Goal: Task Accomplishment & Management: Manage account settings

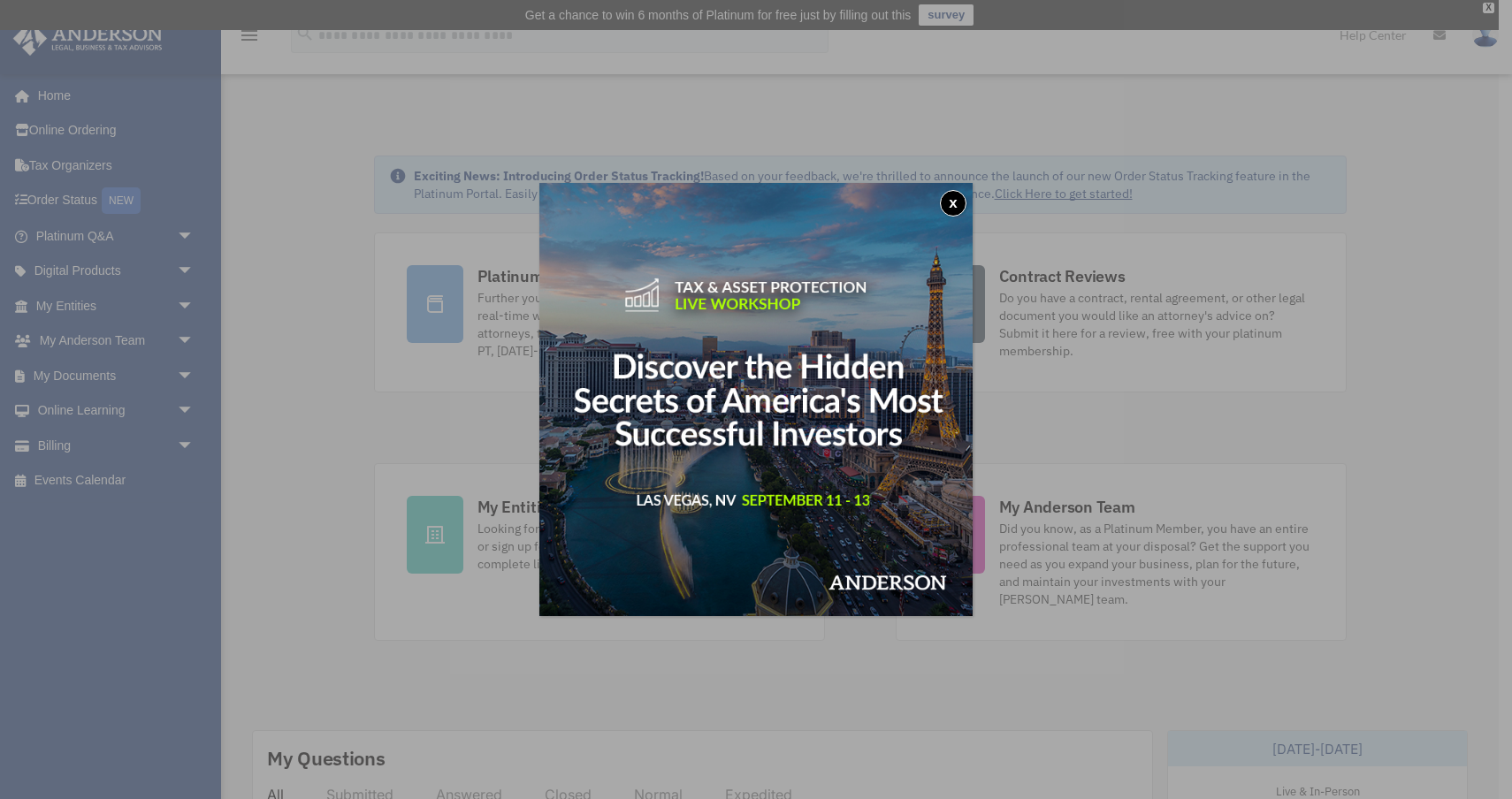
click at [944, 202] on button "x" at bounding box center [953, 204] width 27 height 27
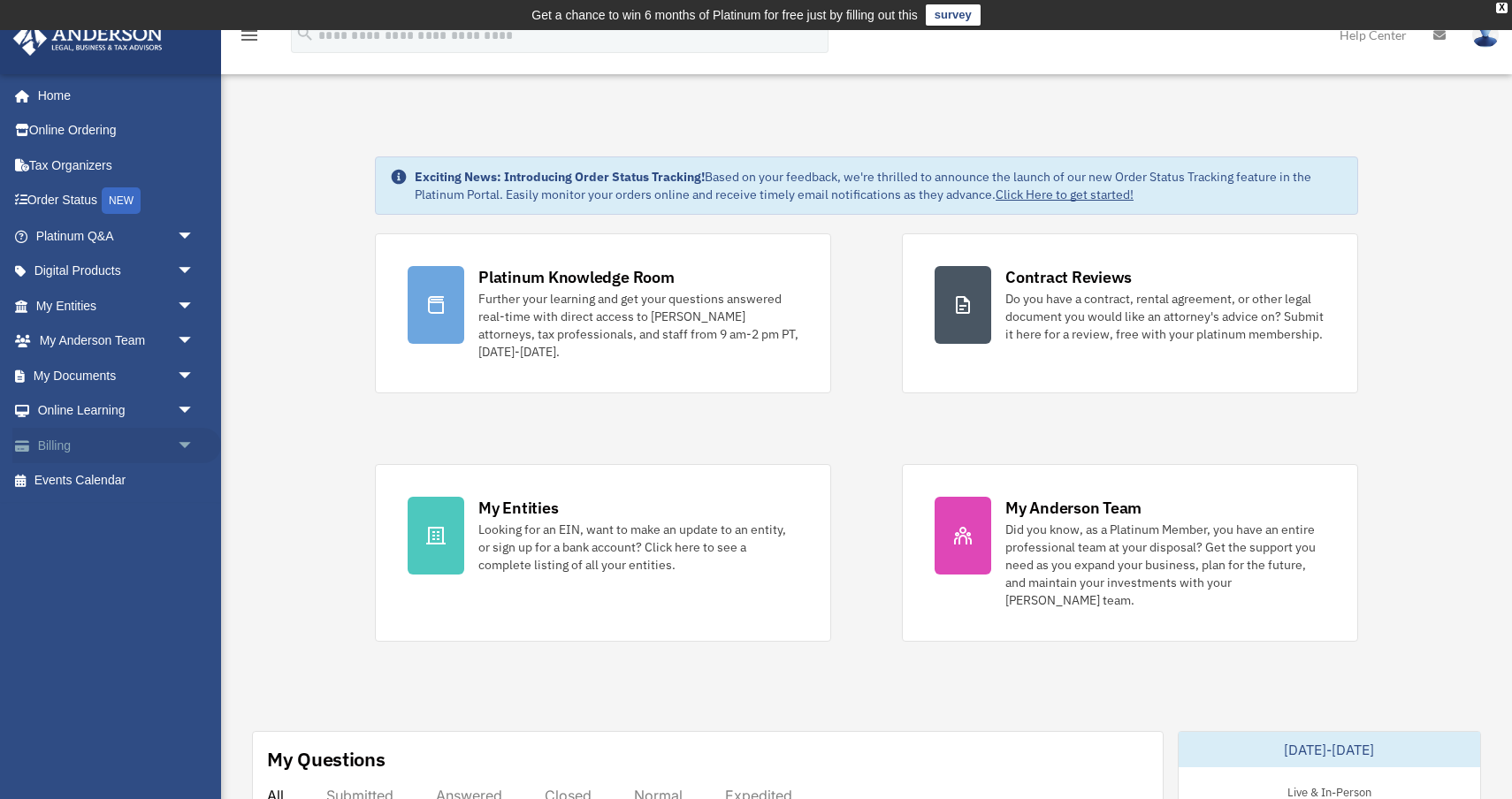
click at [186, 443] on span "arrow_drop_down" at bounding box center [194, 446] width 35 height 36
click at [135, 550] on link "Manage Payments" at bounding box center [123, 551] width 196 height 35
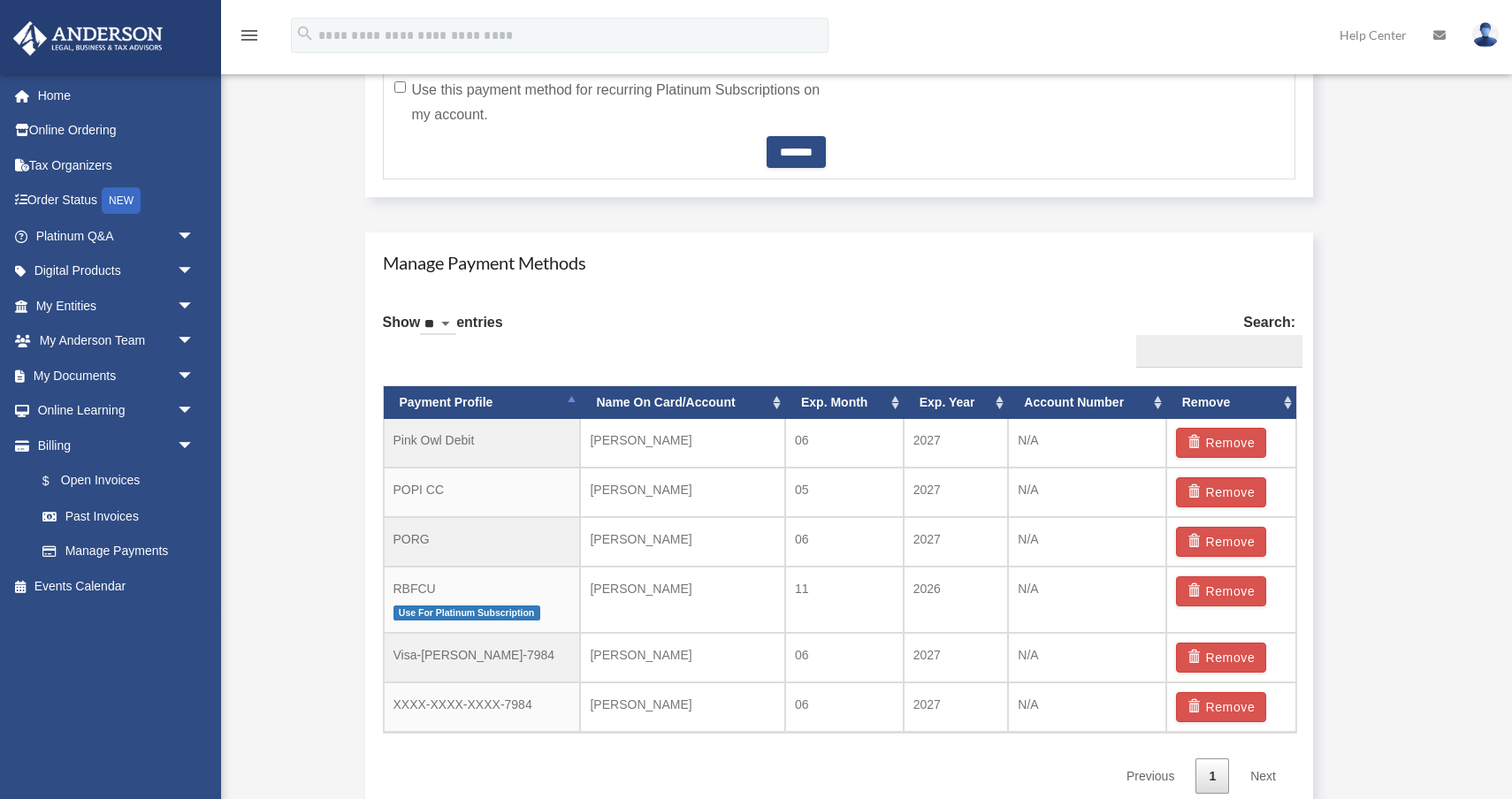
scroll to position [964, 0]
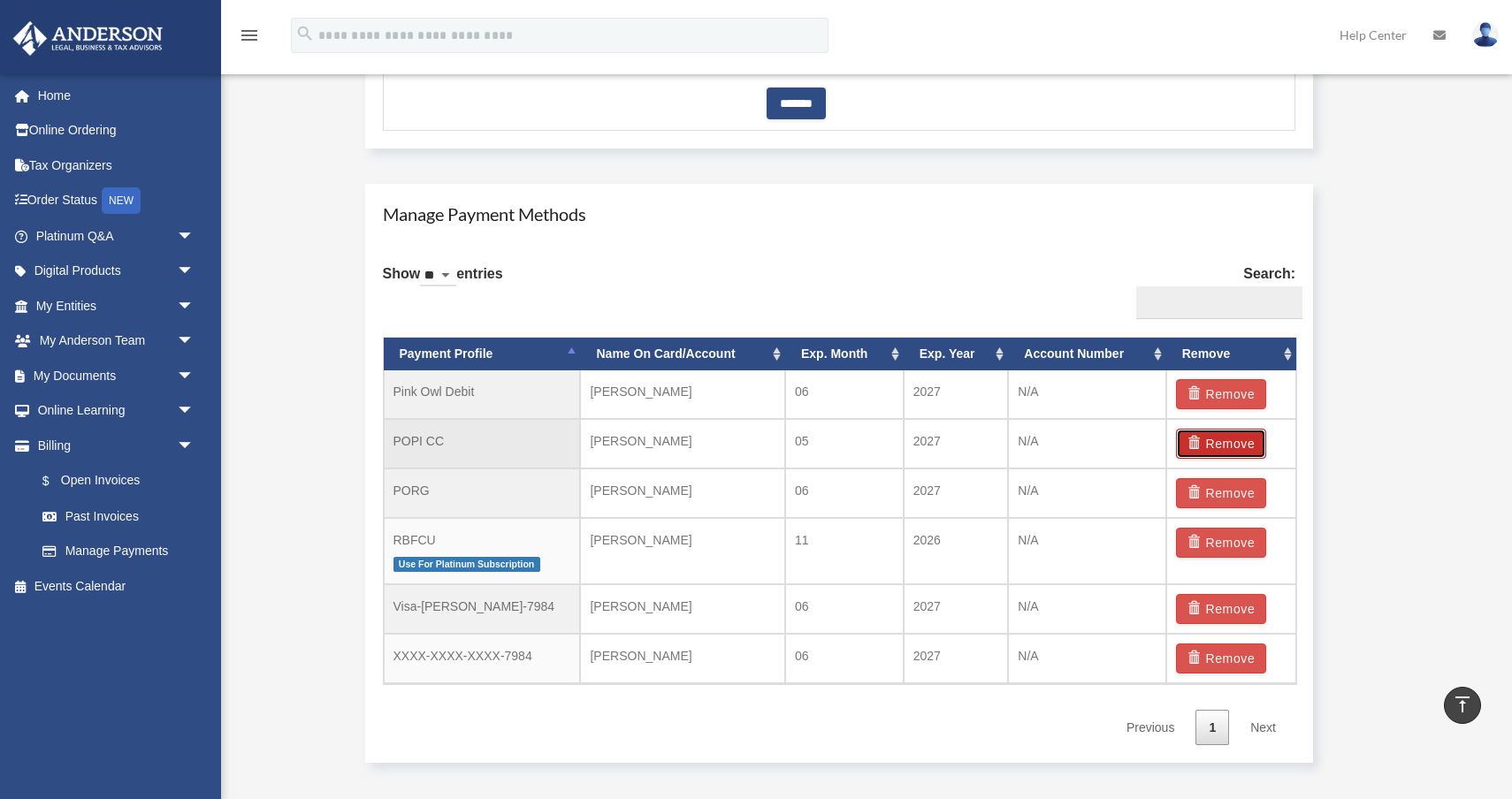
click at [1213, 452] on button "Remove" at bounding box center [1222, 444] width 91 height 30
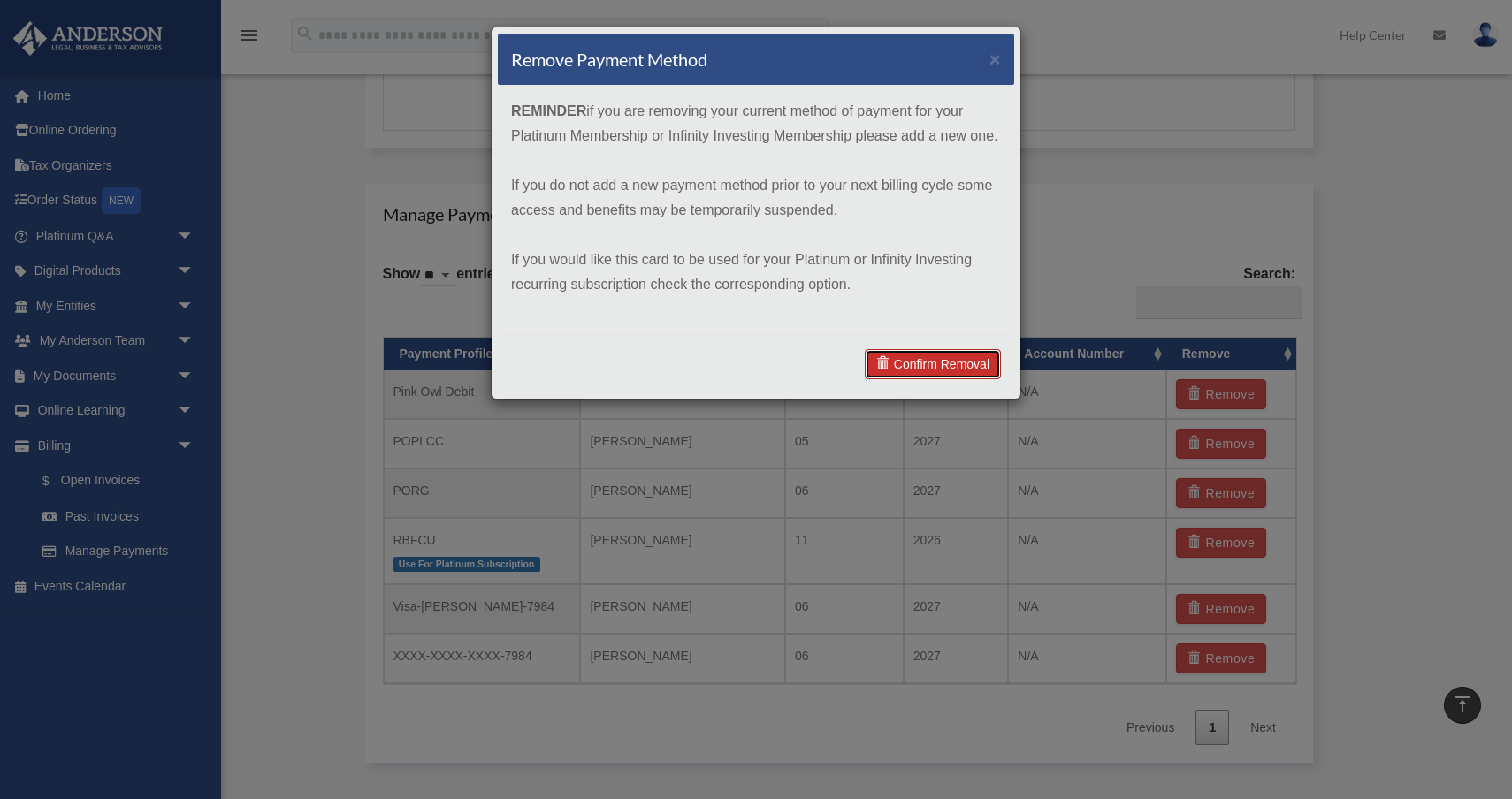
click at [928, 362] on link "Confirm Removal" at bounding box center [933, 364] width 136 height 30
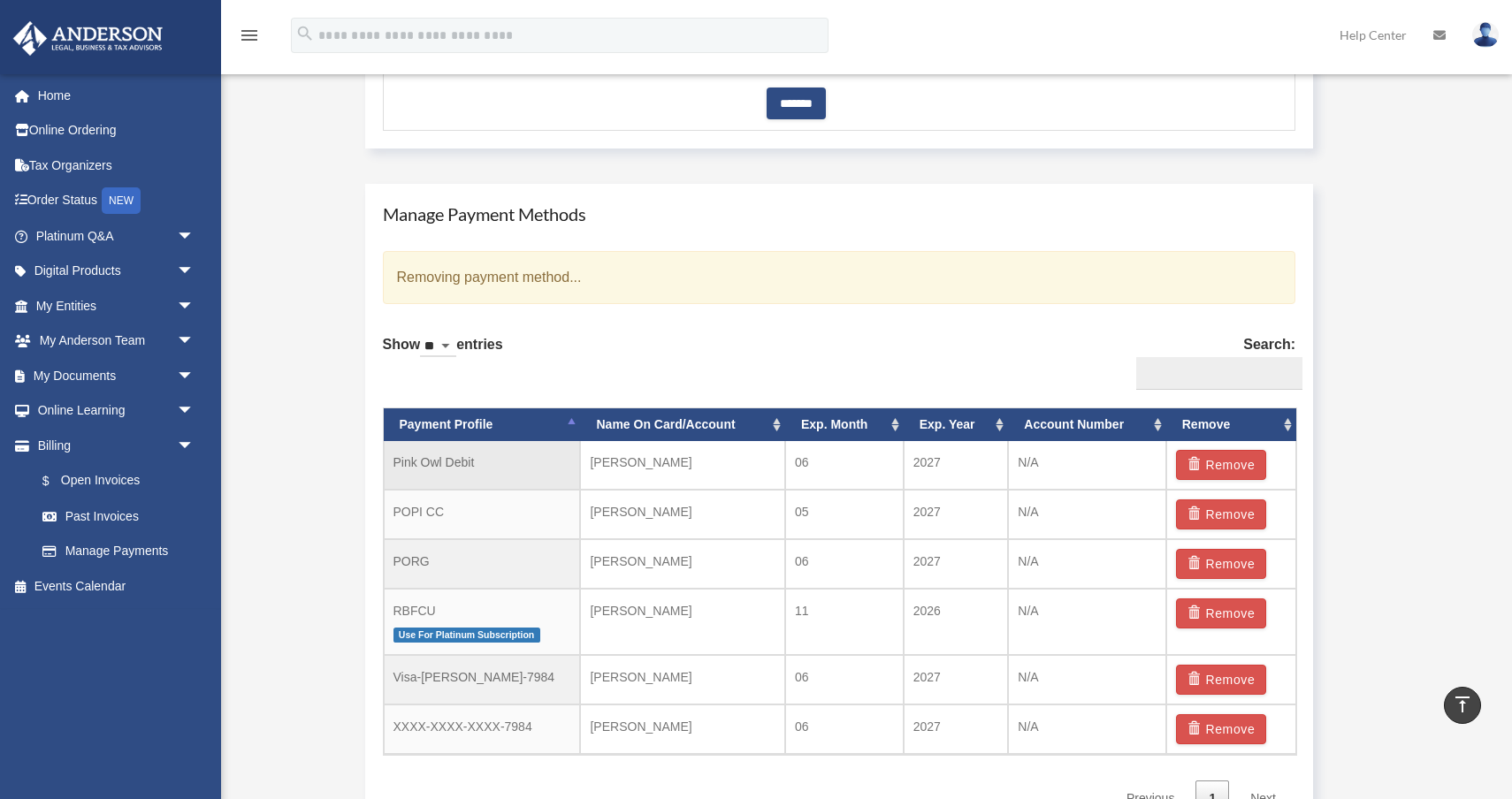
click at [495, 468] on td "Pink Owl Debit" at bounding box center [481, 465] width 197 height 49
click at [1215, 612] on button "Remove" at bounding box center [1222, 614] width 91 height 30
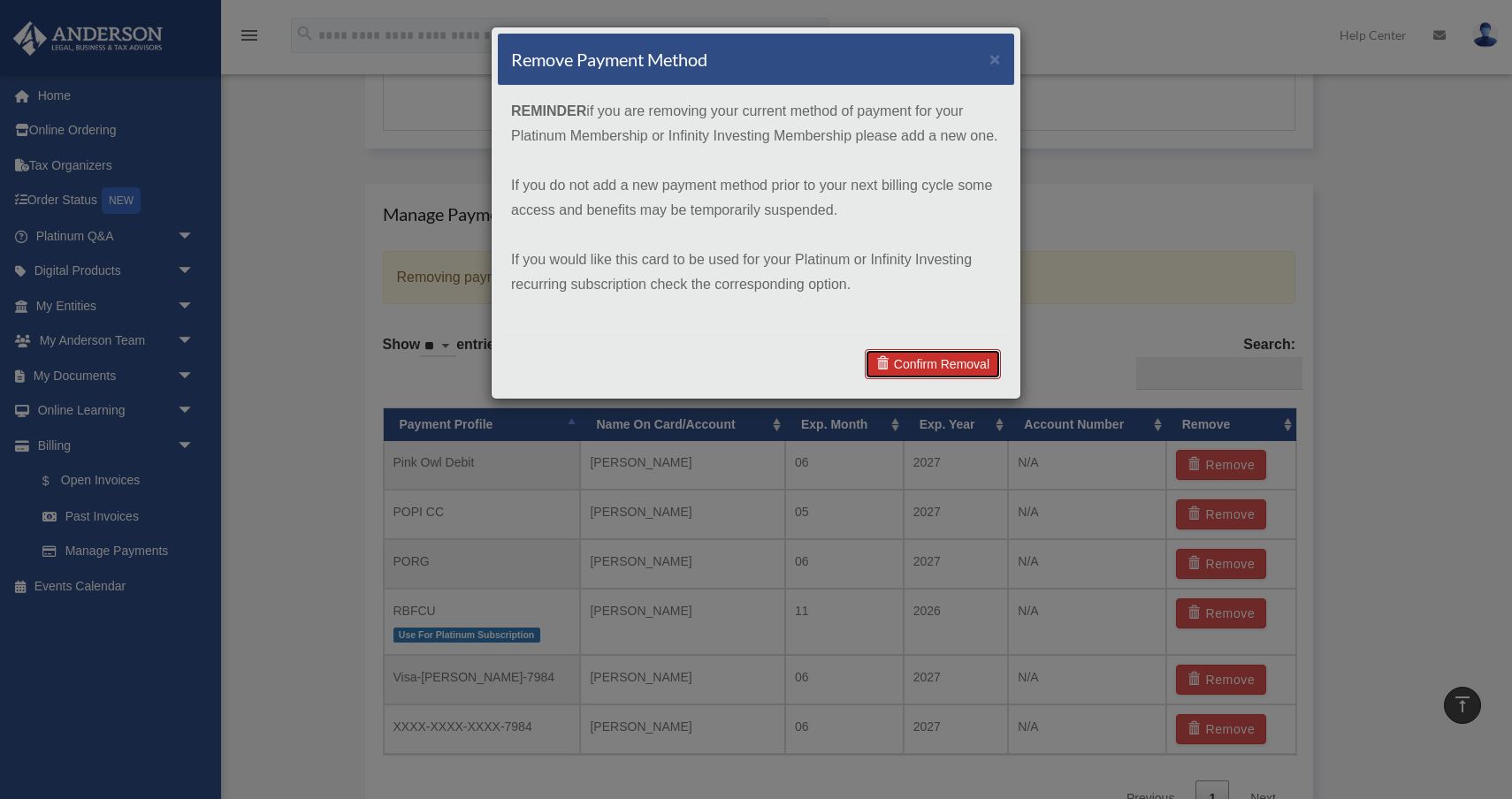
click at [951, 370] on link "Confirm Removal" at bounding box center [933, 364] width 136 height 30
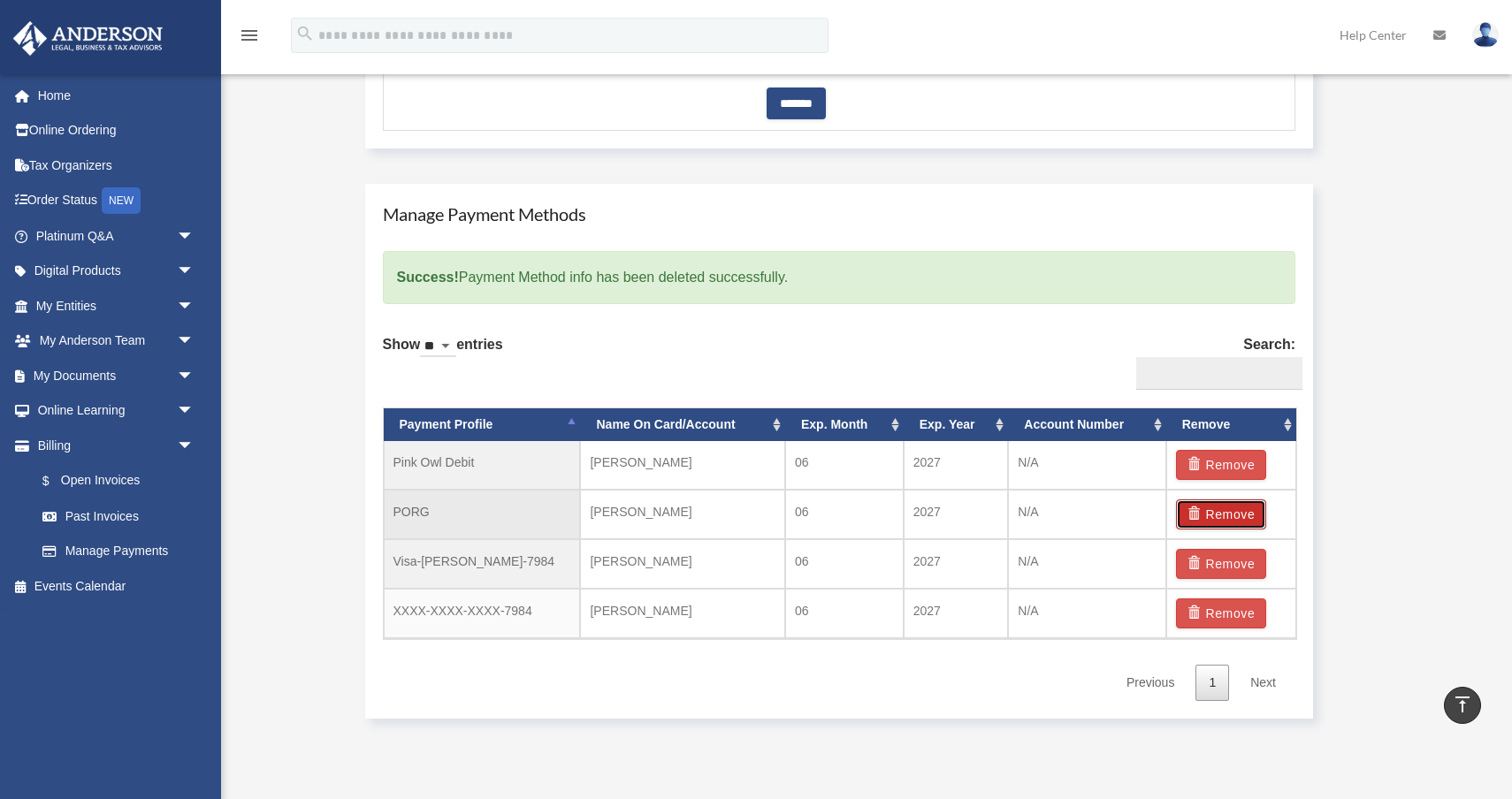
click at [1214, 519] on button "Remove" at bounding box center [1222, 515] width 91 height 30
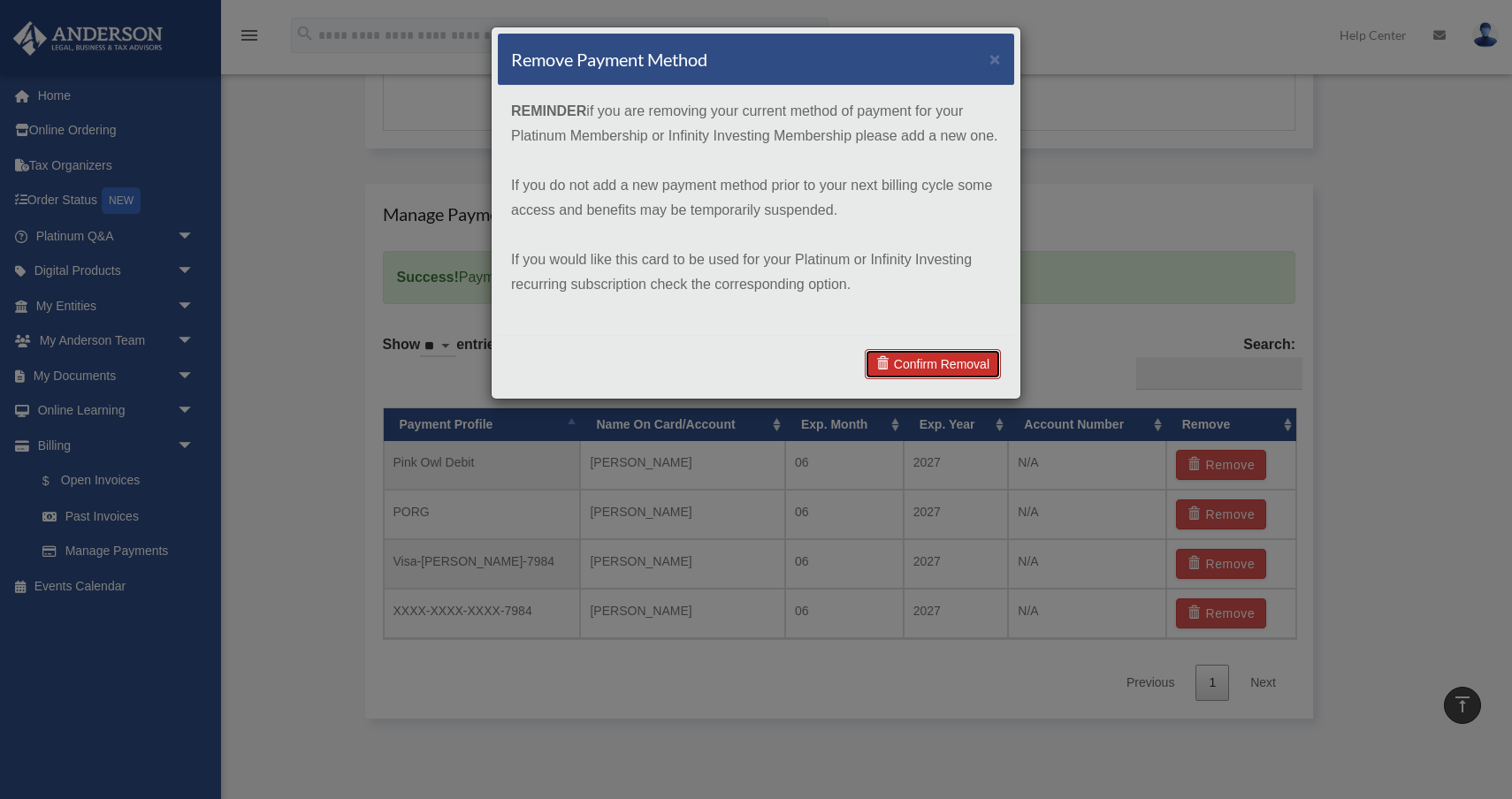
click at [958, 366] on link "Confirm Removal" at bounding box center [933, 364] width 136 height 30
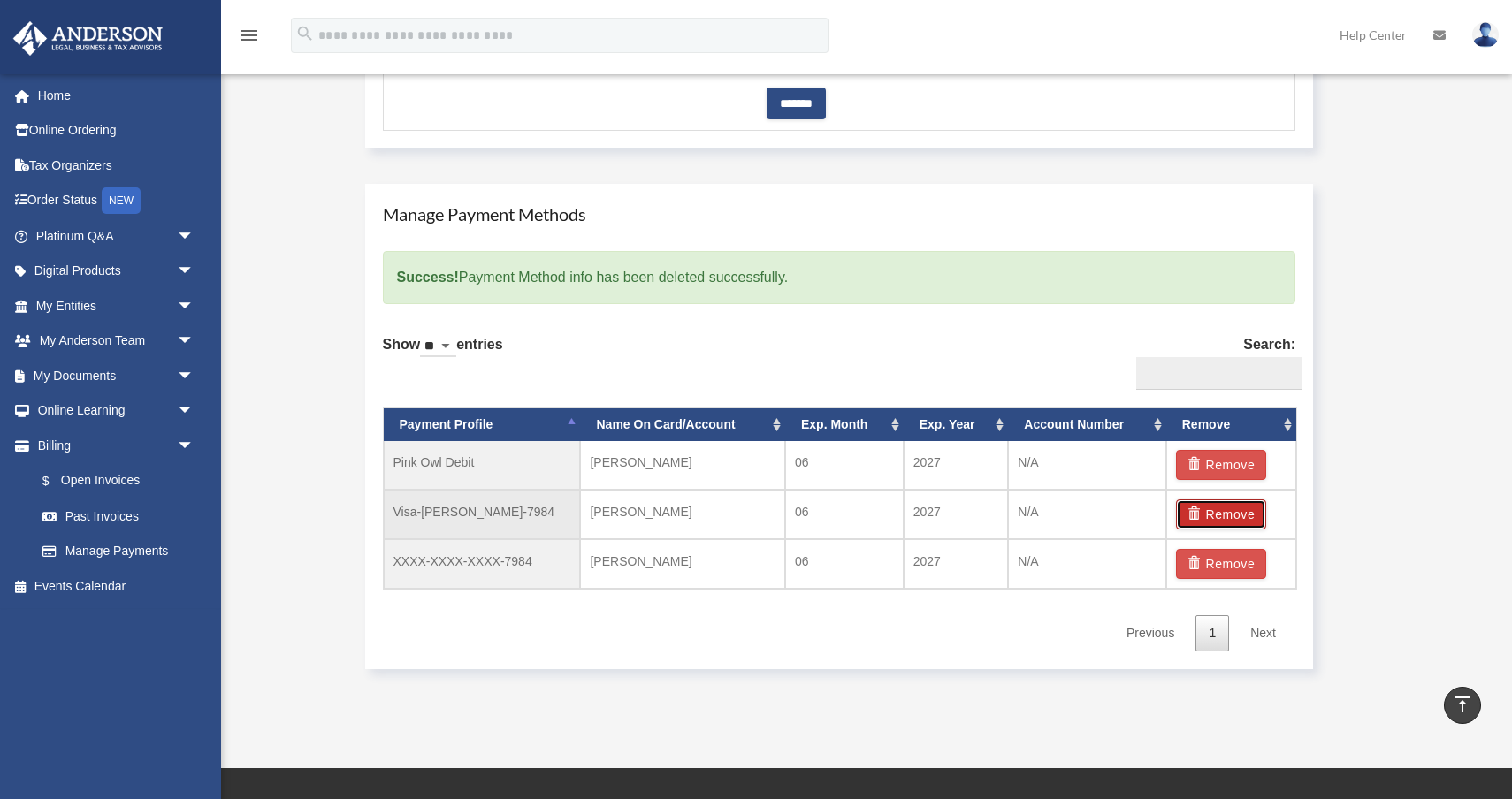
click at [1230, 513] on button "Remove" at bounding box center [1222, 515] width 91 height 30
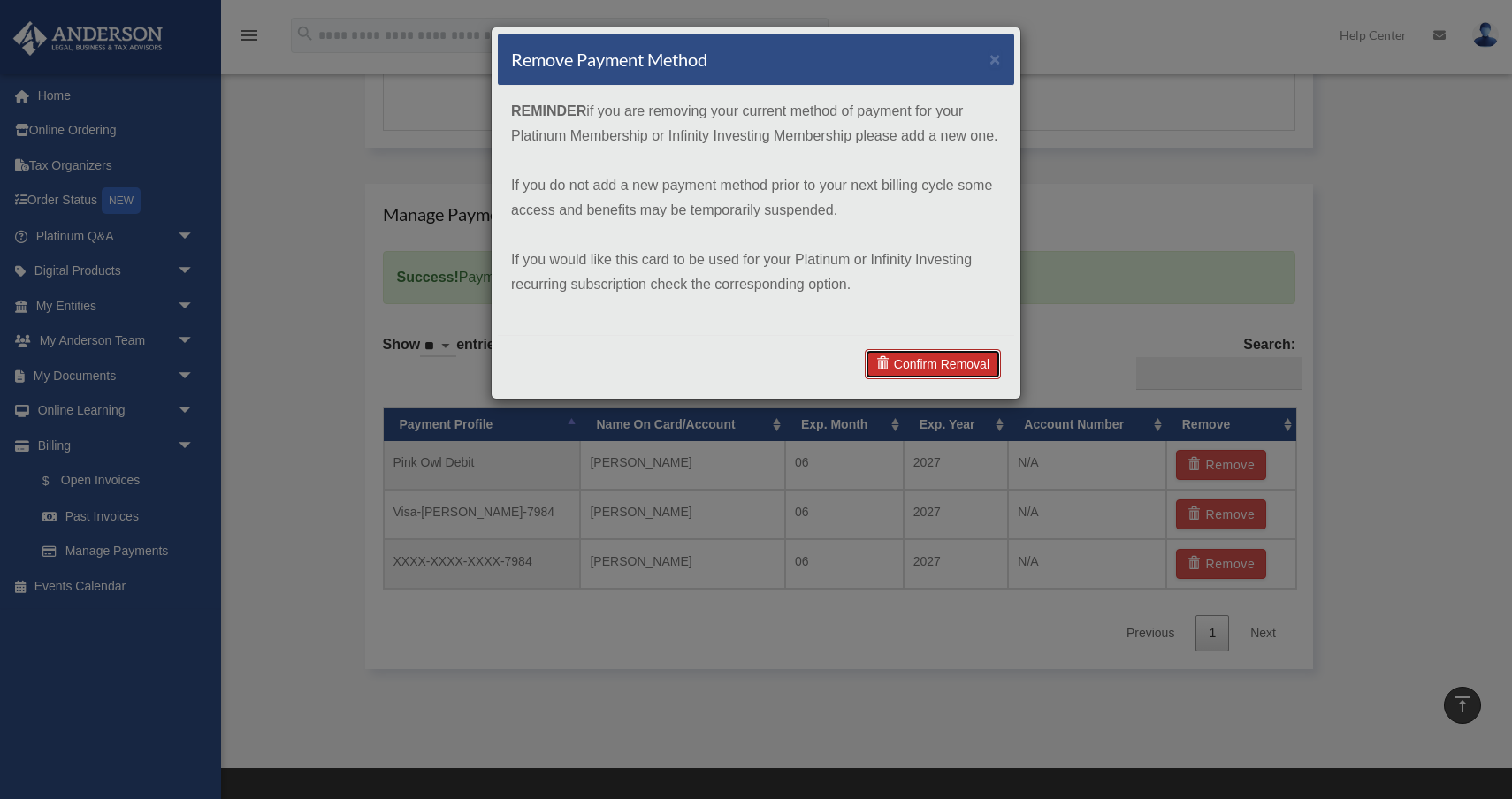
click at [952, 369] on link "Confirm Removal" at bounding box center [933, 364] width 136 height 30
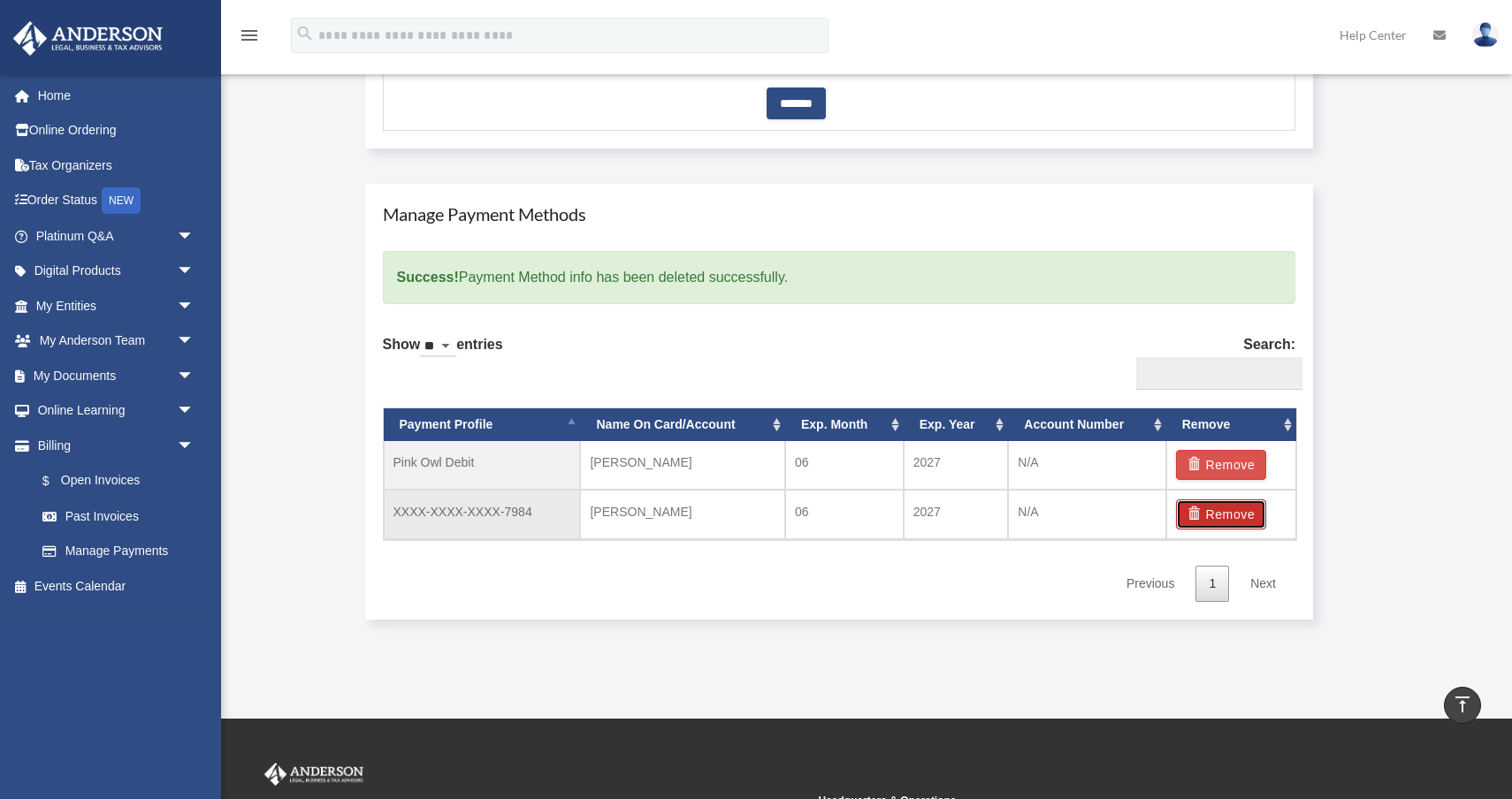
click at [1233, 517] on button "Remove" at bounding box center [1222, 515] width 91 height 30
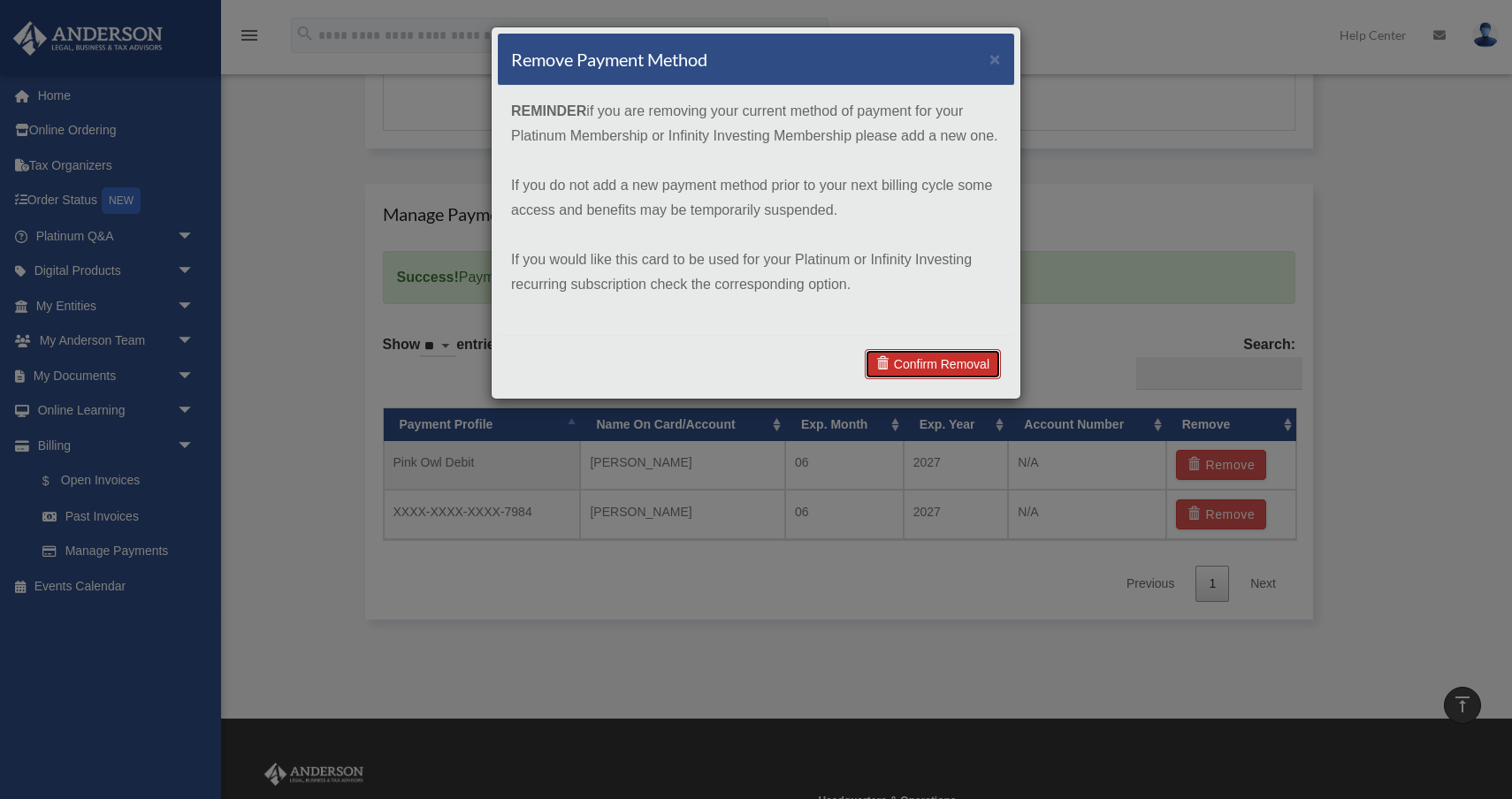
click at [902, 366] on link "Confirm Removal" at bounding box center [933, 364] width 136 height 30
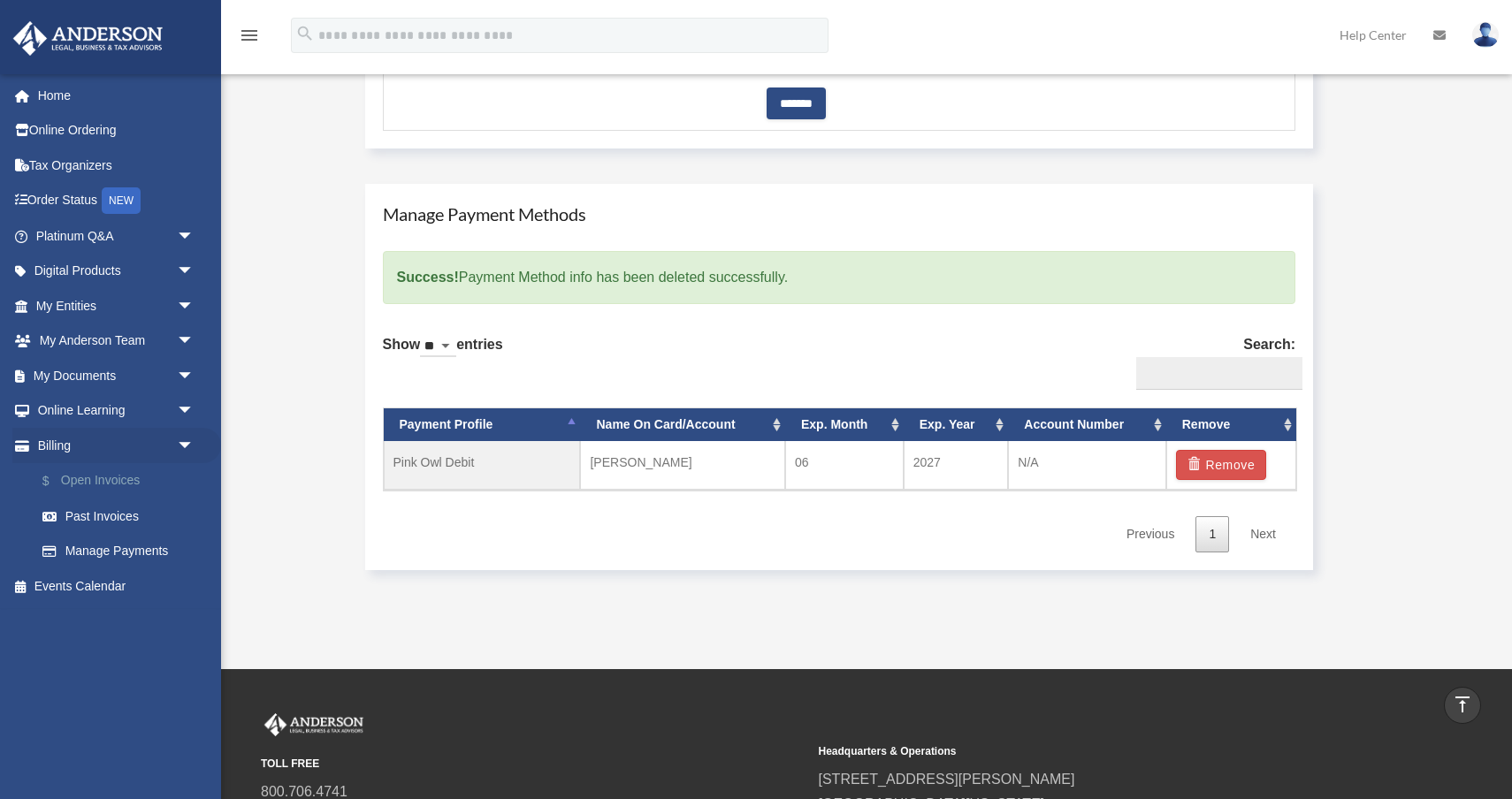
click at [116, 485] on link "$ Open Invoices" at bounding box center [123, 481] width 196 height 36
